Goal: Information Seeking & Learning: Check status

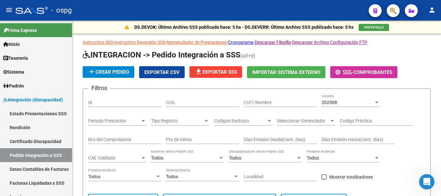
scroll to position [180, 0]
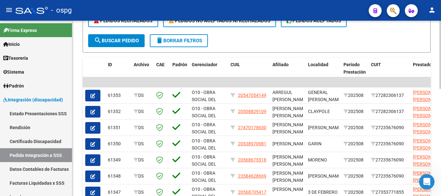
click at [192, 46] on button "delete Borrar Filtros" at bounding box center [179, 40] width 58 height 13
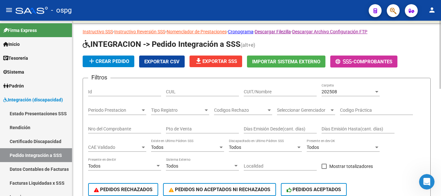
scroll to position [0, 0]
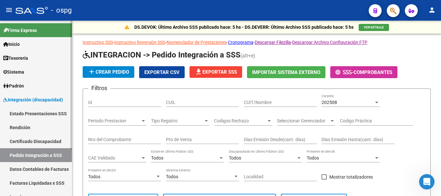
click at [37, 105] on link "Integración (discapacidad)" at bounding box center [36, 100] width 72 height 14
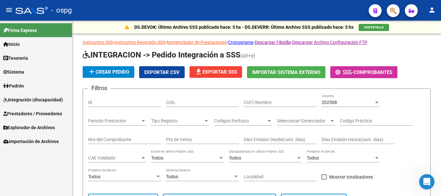
click at [36, 104] on link "Integración (discapacidad)" at bounding box center [36, 100] width 72 height 14
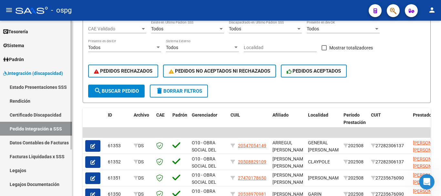
scroll to position [63, 0]
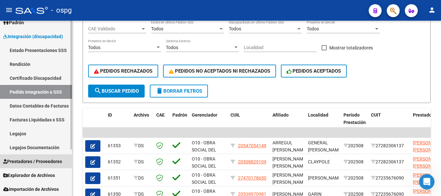
click at [35, 161] on span "Prestadores / Proveedores" at bounding box center [32, 161] width 59 height 7
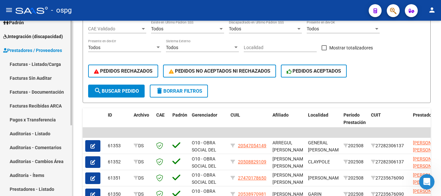
click at [47, 66] on link "Facturas - Listado/Carga" at bounding box center [36, 64] width 72 height 14
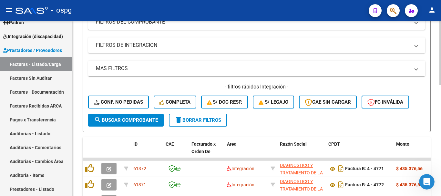
click at [215, 120] on span "delete Borrar Filtros" at bounding box center [198, 120] width 47 height 6
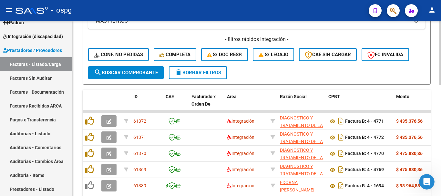
scroll to position [194, 0]
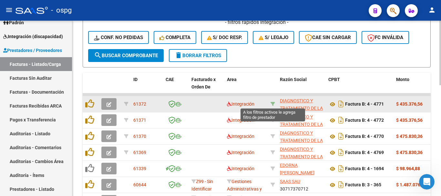
click at [272, 102] on icon at bounding box center [273, 104] width 5 height 5
type input "33715973079"
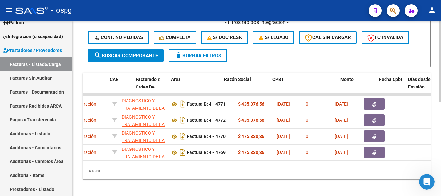
scroll to position [0, 0]
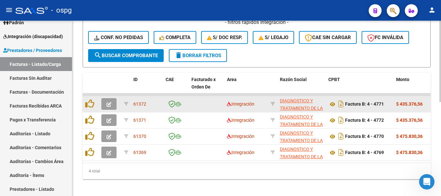
click at [108, 105] on icon "button" at bounding box center [109, 104] width 5 height 5
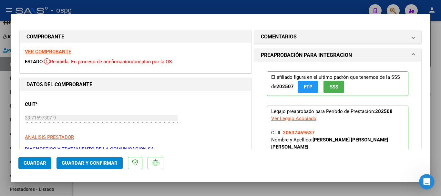
click at [51, 51] on strong "VER COMPROBANTE" at bounding box center [48, 52] width 46 height 6
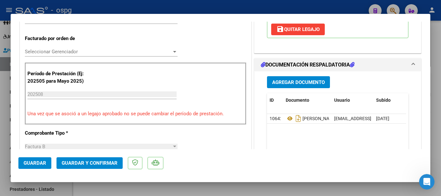
scroll to position [162, 0]
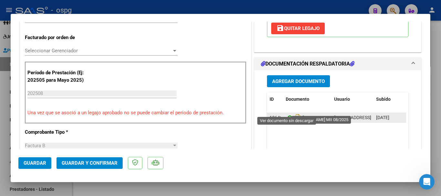
click at [289, 114] on icon at bounding box center [290, 118] width 8 height 8
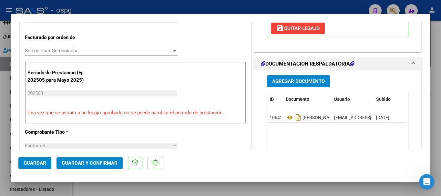
click at [433, 108] on div at bounding box center [220, 98] width 441 height 196
type input "$ 0,00"
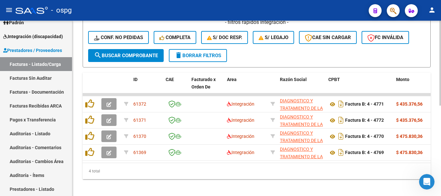
scroll to position [194, 0]
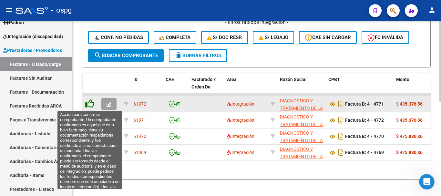
click at [92, 103] on icon at bounding box center [89, 103] width 9 height 9
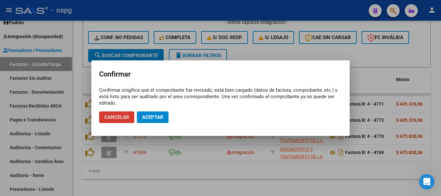
click at [158, 115] on span "Aceptar" at bounding box center [152, 117] width 21 height 6
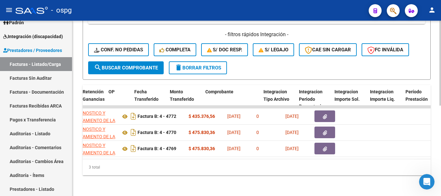
scroll to position [0, 0]
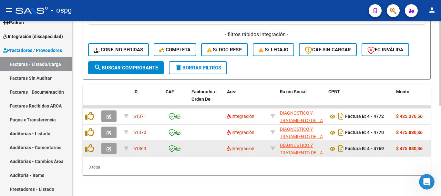
click at [108, 147] on icon "button" at bounding box center [109, 149] width 5 height 5
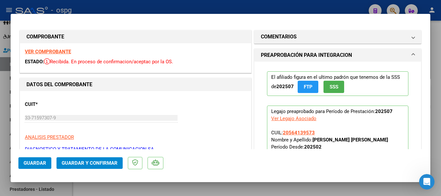
click at [59, 52] on strong "VER COMPROBANTE" at bounding box center [48, 52] width 46 height 6
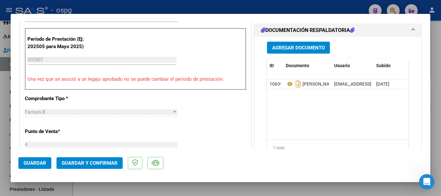
scroll to position [194, 0]
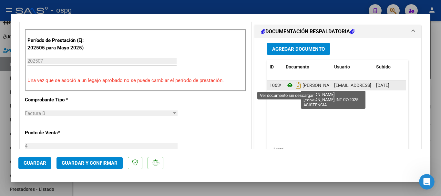
click at [287, 85] on icon at bounding box center [290, 85] width 8 height 8
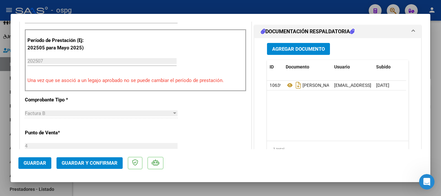
click at [439, 107] on div at bounding box center [220, 98] width 441 height 196
type input "$ 0,00"
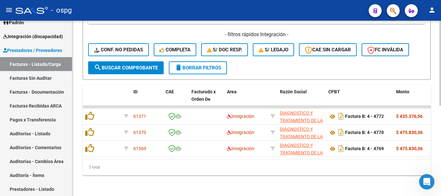
scroll to position [187, 0]
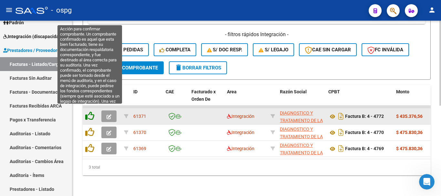
click at [91, 113] on icon at bounding box center [89, 115] width 9 height 9
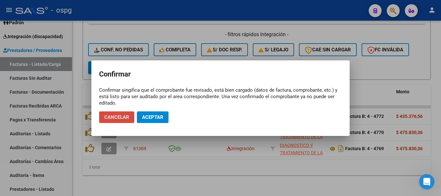
click at [126, 120] on span "Cancelar" at bounding box center [116, 117] width 25 height 6
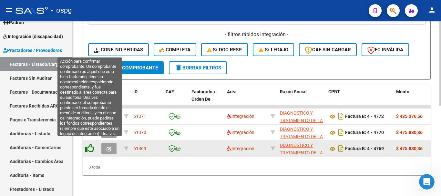
click at [92, 144] on icon at bounding box center [89, 148] width 9 height 9
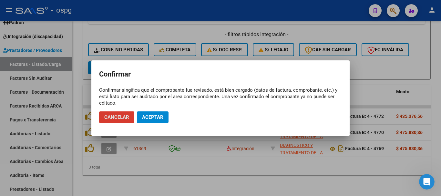
click at [161, 119] on span "Aceptar" at bounding box center [152, 117] width 21 height 6
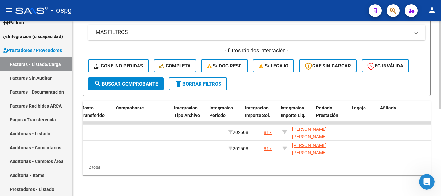
scroll to position [0, 0]
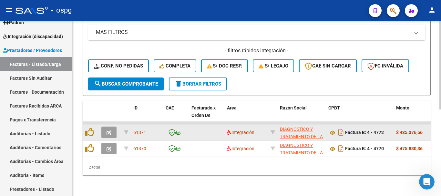
click at [109, 131] on icon "button" at bounding box center [109, 133] width 5 height 5
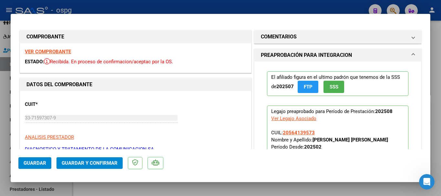
click at [52, 50] on strong "VER COMPROBANTE" at bounding box center [48, 52] width 46 height 6
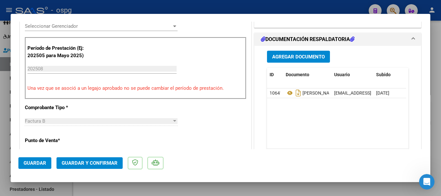
scroll to position [194, 0]
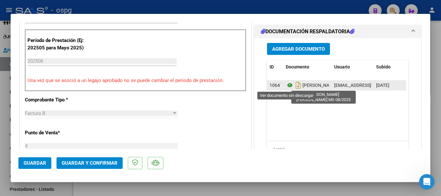
click at [287, 87] on icon at bounding box center [290, 85] width 8 height 8
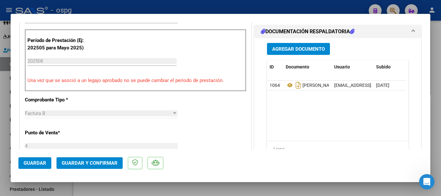
click at [441, 99] on div at bounding box center [220, 98] width 441 height 196
type input "$ 0,00"
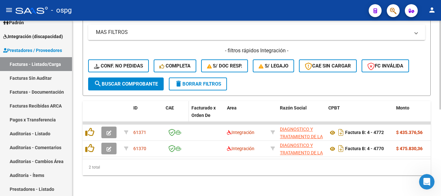
scroll to position [171, 0]
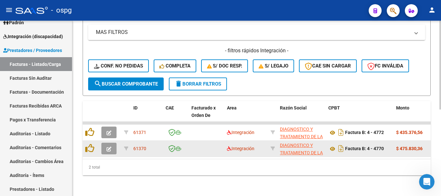
click at [107, 147] on icon "button" at bounding box center [109, 149] width 5 height 5
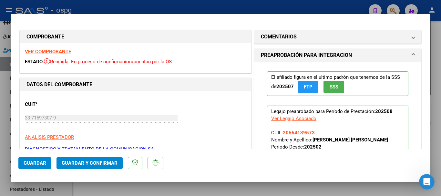
click at [55, 51] on strong "VER COMPROBANTE" at bounding box center [48, 52] width 46 height 6
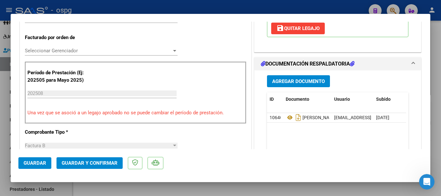
scroll to position [194, 0]
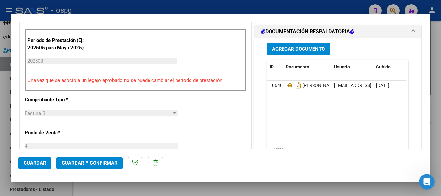
click at [433, 110] on div at bounding box center [220, 98] width 441 height 196
type input "$ 0,00"
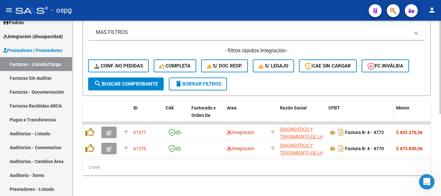
scroll to position [171, 0]
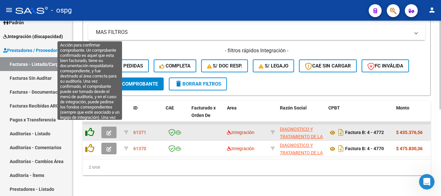
click at [91, 128] on icon at bounding box center [89, 132] width 9 height 9
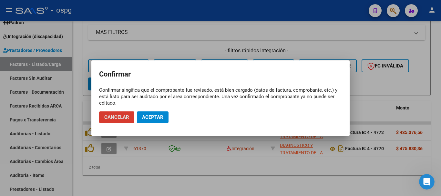
click at [153, 118] on span "Aceptar" at bounding box center [152, 117] width 21 height 6
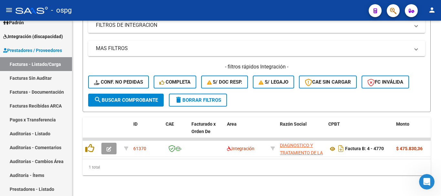
scroll to position [154, 0]
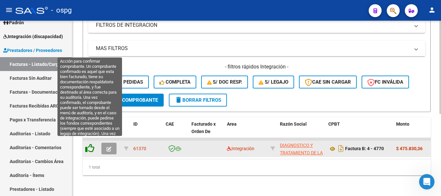
click at [89, 147] on icon at bounding box center [89, 148] width 9 height 9
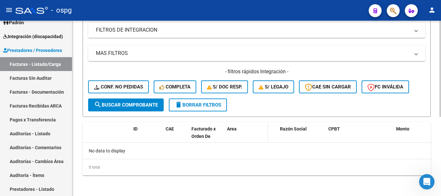
scroll to position [144, 0]
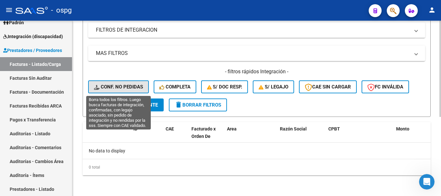
click at [116, 88] on span "Conf. no pedidas" at bounding box center [118, 87] width 49 height 6
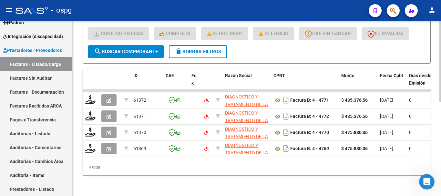
scroll to position [203, 0]
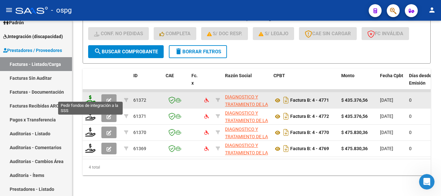
click at [89, 95] on icon at bounding box center [90, 99] width 10 height 9
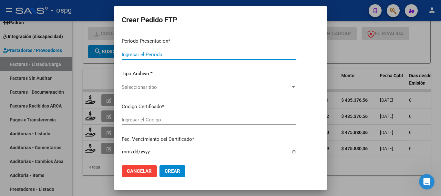
type input "202508"
type input "$ 435.376,56"
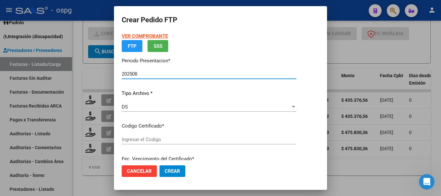
type input "283812383"
type input "[DATE]"
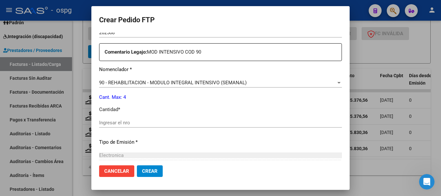
scroll to position [258, 0]
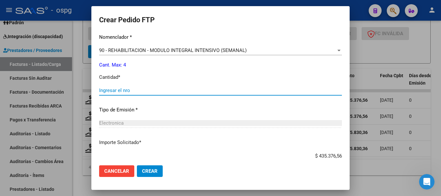
click at [181, 91] on input "Ingresar el nro" at bounding box center [220, 91] width 243 height 6
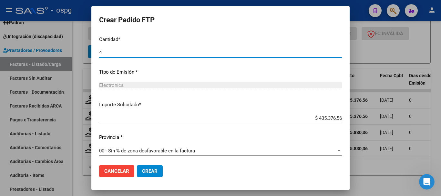
scroll to position [298, 0]
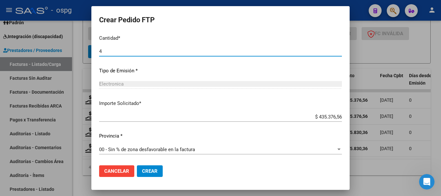
type input "4"
click at [151, 173] on span "Crear" at bounding box center [150, 171] width 16 height 6
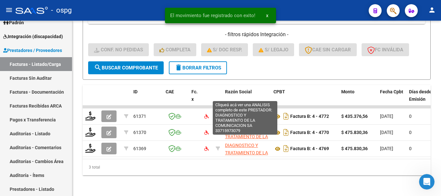
scroll to position [187, 0]
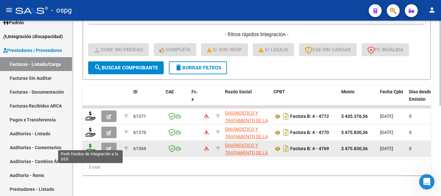
click at [92, 145] on icon at bounding box center [90, 148] width 10 height 9
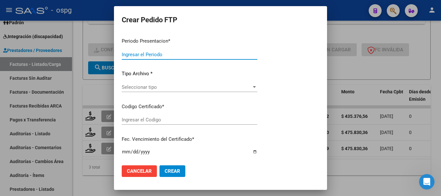
type input "202508"
type input "202507"
type input "$ 475.830,36"
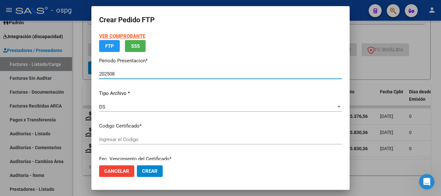
type input "2747301780"
type input "[DATE]"
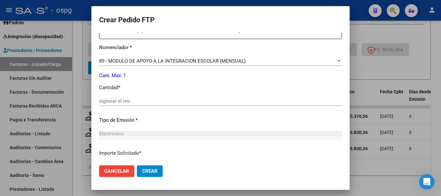
scroll to position [258, 0]
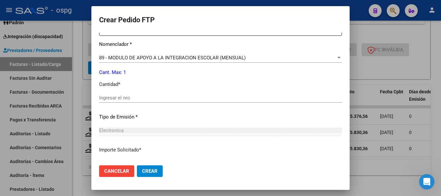
click at [178, 97] on input "Ingresar el nro" at bounding box center [220, 98] width 243 height 6
type input "1"
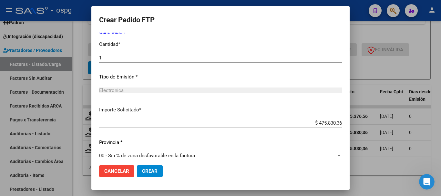
scroll to position [305, 0]
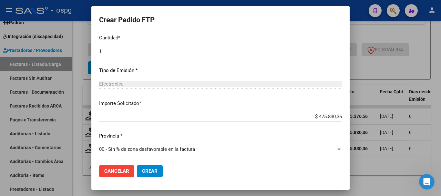
click at [154, 173] on span "Crear" at bounding box center [150, 171] width 16 height 6
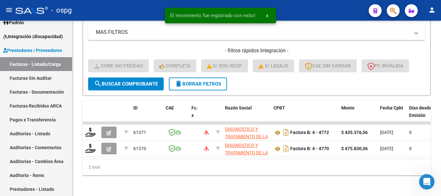
scroll to position [171, 0]
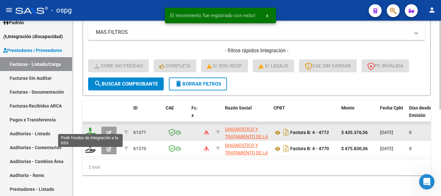
click at [88, 130] on icon at bounding box center [90, 132] width 10 height 9
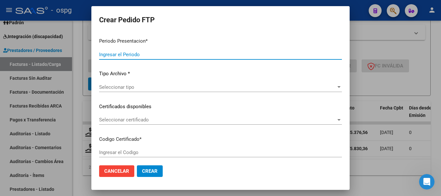
type input "202508"
type input "$ 435.376,56"
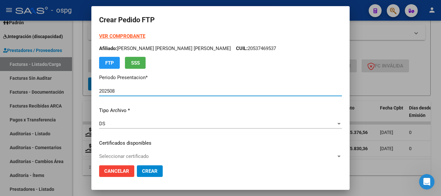
type input "2747301780"
type input "[DATE]"
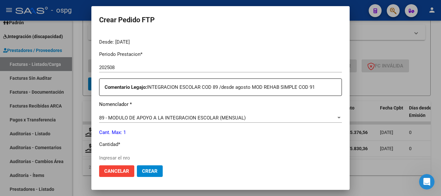
scroll to position [176, 0]
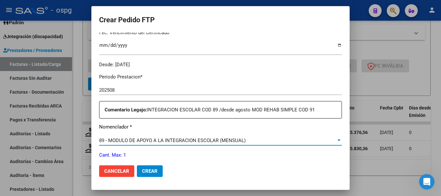
click at [177, 141] on span "89 - MODULO DE APOYO A LA INTEGRACION ESCOLAR (MENSUAL)" at bounding box center [172, 141] width 147 height 6
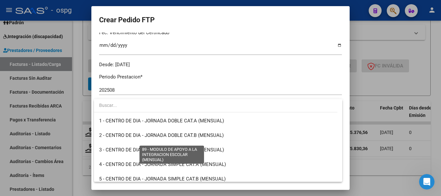
scroll to position [1260, 0]
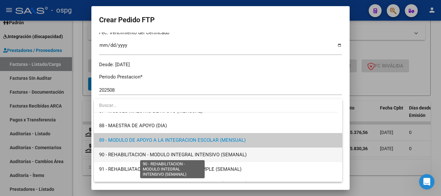
click at [177, 153] on span "90 - REHABILITACION - MODULO INTEGRAL INTENSIVO (SEMANAL)" at bounding box center [173, 155] width 148 height 6
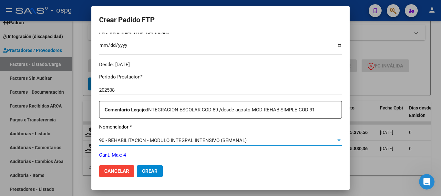
click at [400, 167] on div at bounding box center [220, 98] width 441 height 196
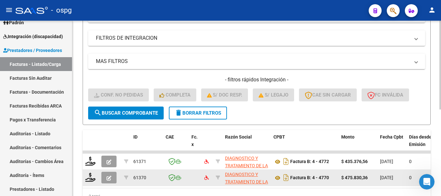
scroll to position [171, 0]
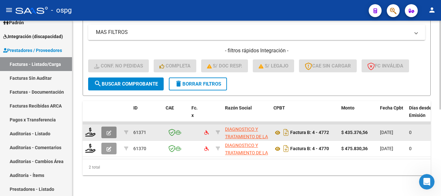
click at [109, 131] on icon "button" at bounding box center [109, 133] width 5 height 5
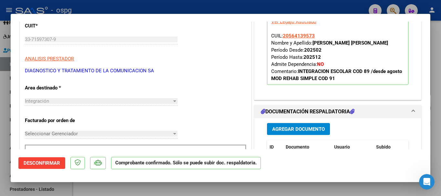
scroll to position [97, 0]
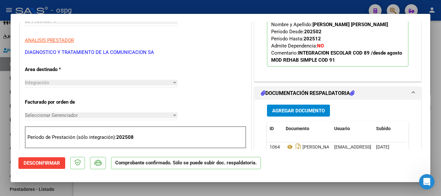
click at [439, 159] on div at bounding box center [220, 98] width 441 height 196
type input "$ 0,00"
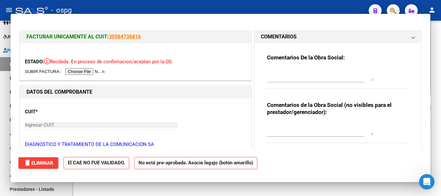
scroll to position [171, 0]
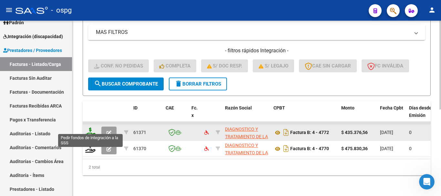
click at [92, 130] on icon at bounding box center [90, 132] width 10 height 9
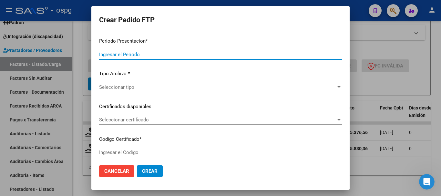
type input "202508"
type input "$ 435.376,56"
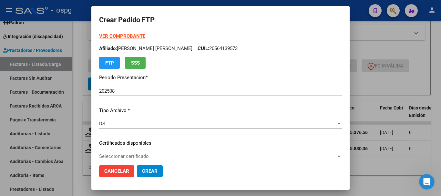
type input "2747301780"
type input "[DATE]"
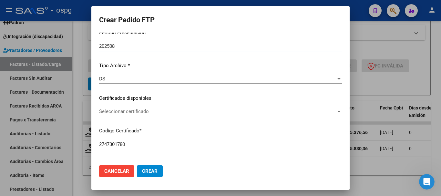
scroll to position [0, 0]
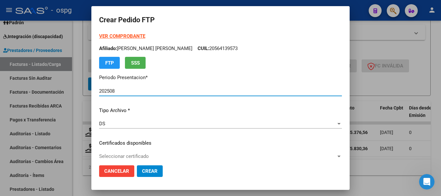
click at [130, 35] on strong "VER COMPROBANTE" at bounding box center [122, 36] width 46 height 6
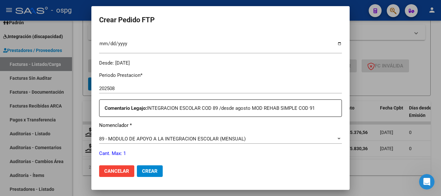
scroll to position [194, 0]
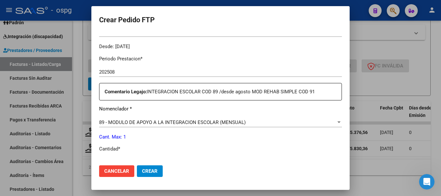
click at [221, 123] on span "89 - MODULO DE APOYO A LA INTEGRACION ESCOLAR (MENSUAL)" at bounding box center [172, 123] width 147 height 6
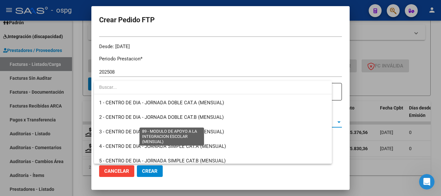
scroll to position [1260, 0]
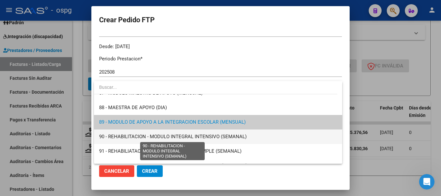
click at [218, 136] on span "90 - REHABILITACION - MODULO INTEGRAL INTENSIVO (SEMANAL)" at bounding box center [173, 137] width 148 height 6
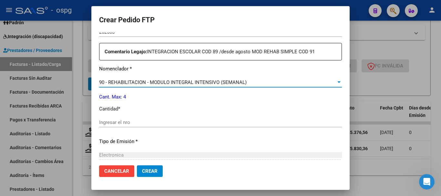
scroll to position [258, 0]
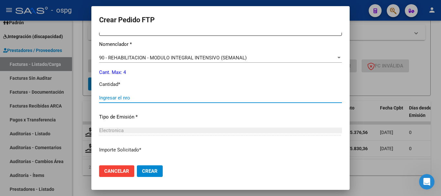
click at [216, 98] on input "Ingresar el nro" at bounding box center [220, 98] width 243 height 6
type input "4"
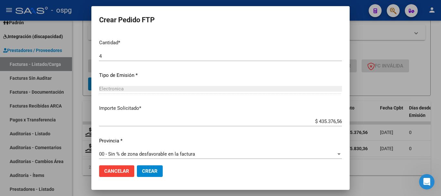
scroll to position [305, 0]
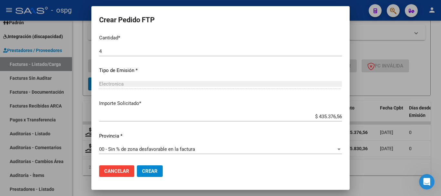
click at [154, 168] on span "Crear" at bounding box center [150, 171] width 16 height 6
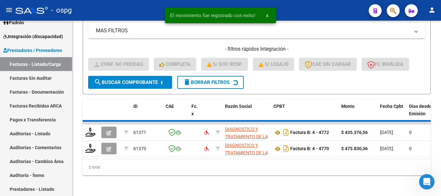
scroll to position [154, 0]
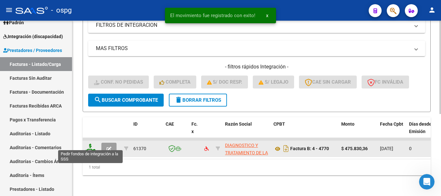
click at [90, 145] on icon at bounding box center [90, 148] width 10 height 9
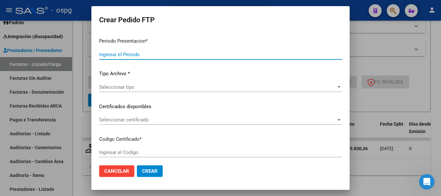
type input "202508"
type input "$ 475.830,36"
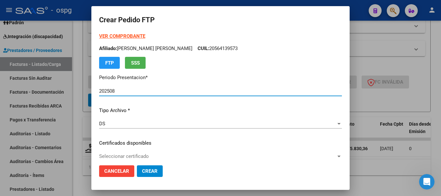
type input "2747301780"
type input "[DATE]"
click at [126, 39] on strong "VER COMPROBANTE" at bounding box center [122, 36] width 46 height 6
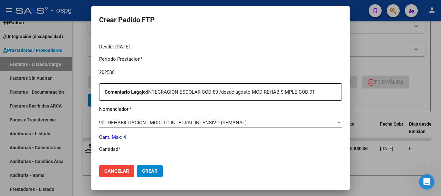
scroll to position [194, 0]
click at [258, 125] on div "90 - REHABILITACION - MODULO INTEGRAL INTENSIVO (SEMANAL)" at bounding box center [217, 123] width 237 height 6
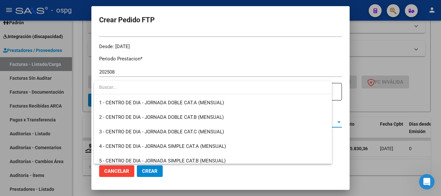
scroll to position [1275, 0]
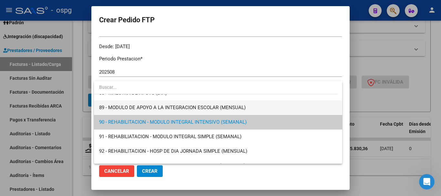
click at [264, 110] on span "89 - MODULO DE APOYO A LA INTEGRACION ESCOLAR (MENSUAL)" at bounding box center [218, 107] width 238 height 15
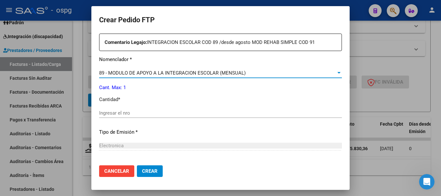
scroll to position [258, 0]
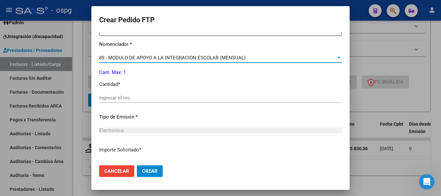
click at [161, 96] on input "Ingresar el nro" at bounding box center [220, 98] width 243 height 6
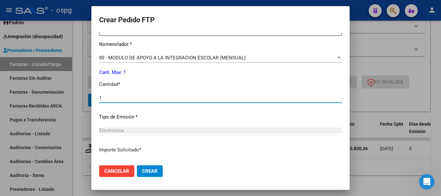
type input "1"
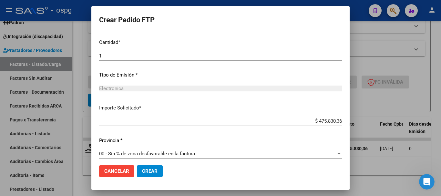
scroll to position [305, 0]
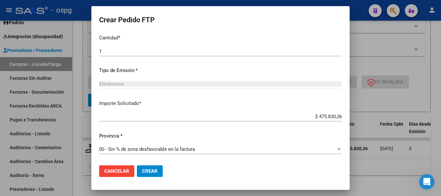
click at [158, 171] on button "Crear" at bounding box center [150, 171] width 26 height 12
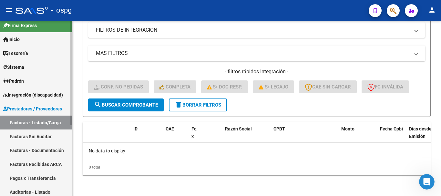
scroll to position [0, 0]
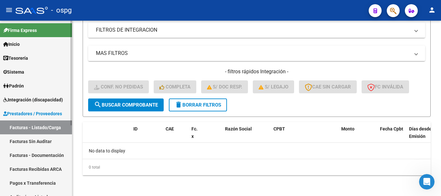
click at [35, 100] on span "Integración (discapacidad)" at bounding box center [33, 99] width 60 height 7
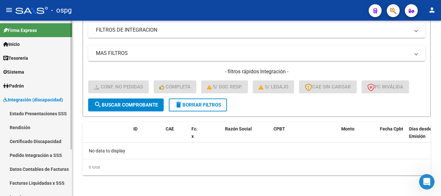
click at [38, 158] on link "Pedido Integración a SSS" at bounding box center [36, 155] width 72 height 14
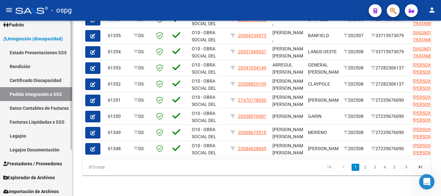
scroll to position [63, 0]
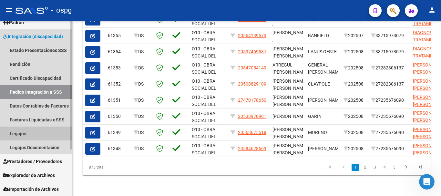
click at [16, 134] on link "Legajos" at bounding box center [36, 134] width 72 height 14
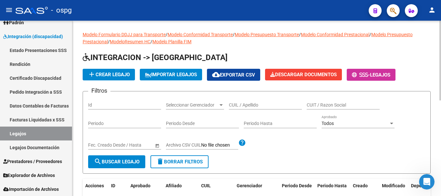
click at [253, 105] on input "CUIL / Apellido" at bounding box center [265, 104] width 73 height 5
type input "NUÑEZ"
click at [115, 161] on span "search Buscar Legajo" at bounding box center [117, 162] width 46 height 6
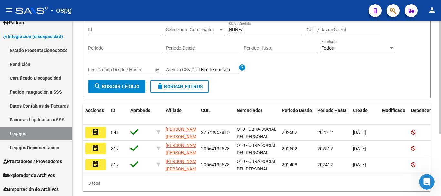
scroll to position [97, 0]
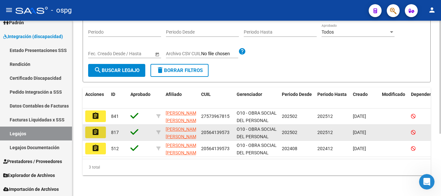
click at [101, 130] on button "assignment" at bounding box center [95, 133] width 21 height 12
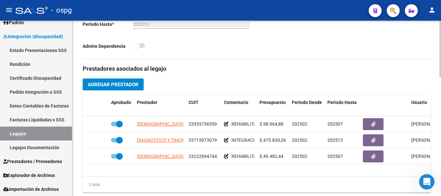
scroll to position [226, 0]
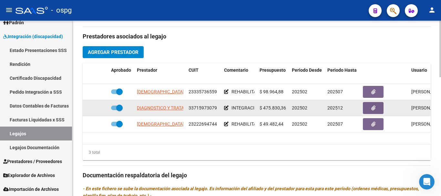
click at [226, 109] on icon at bounding box center [226, 108] width 5 height 5
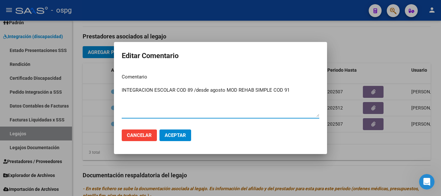
click at [271, 89] on textarea "INTEGRACION ESCOLAR COD 89 /desde agosto MOD REHAB SIMPLE COD 91" at bounding box center [221, 102] width 198 height 30
click at [296, 90] on textarea "INTEGRACION ESCOLAR COD 89 /desde agosto MOD REHAB INTENSIVO COD 91" at bounding box center [221, 102] width 198 height 30
type textarea "INTEGRACION ESCOLAR COD 89 /desde agosto MOD REHAB INTENSIVO COD 90"
click at [170, 133] on span "Aceptar" at bounding box center [175, 135] width 21 height 6
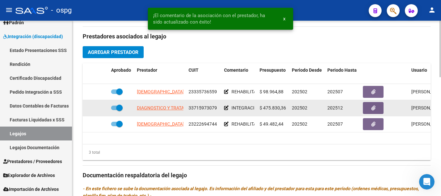
click at [225, 110] on icon at bounding box center [226, 108] width 5 height 5
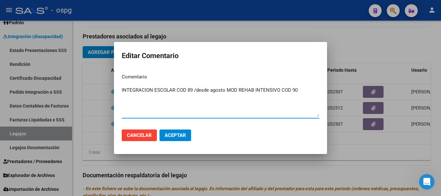
click at [278, 89] on textarea "INTEGRACION ESCOLAR COD 89 /desde agosto MOD REHAB INTENSIVO COD 90" at bounding box center [221, 102] width 198 height 30
click at [299, 93] on textarea "INTEGRACION ESCOLAR COD 89 /desde agosto MOD REHAB INTENS COD 90" at bounding box center [221, 102] width 198 height 30
type textarea "INTEGRACION ESCOLAR COD 89 /desde agosto MOD REHAB INTENS COD 90"
click at [176, 137] on span "Aceptar" at bounding box center [175, 135] width 21 height 6
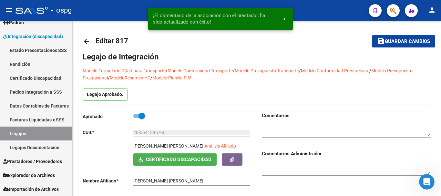
scroll to position [0, 0]
click at [394, 44] on span "Guardar cambios" at bounding box center [407, 42] width 45 height 6
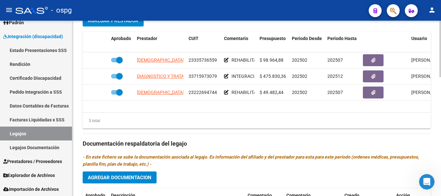
scroll to position [258, 0]
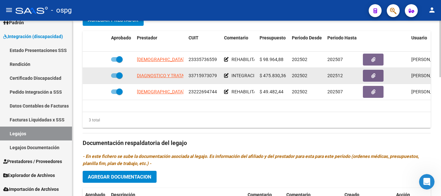
click at [227, 76] on icon at bounding box center [226, 75] width 5 height 5
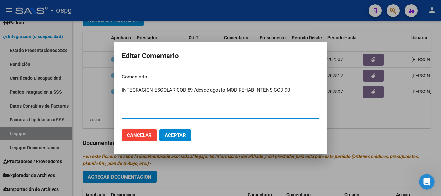
click at [405, 153] on div at bounding box center [220, 98] width 441 height 196
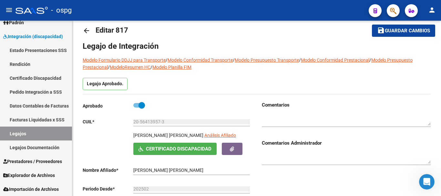
scroll to position [0, 0]
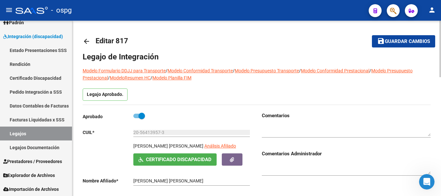
click at [398, 43] on span "Guardar cambios" at bounding box center [407, 42] width 45 height 6
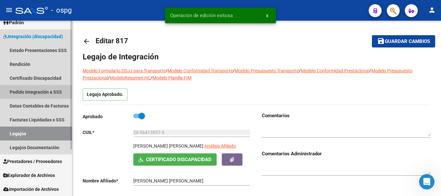
click at [23, 91] on link "Pedido Integración a SSS" at bounding box center [36, 92] width 72 height 14
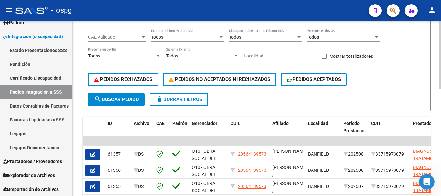
scroll to position [115, 0]
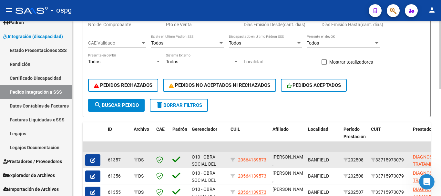
click at [231, 154] on datatable-body-cell "20564139573" at bounding box center [249, 160] width 42 height 16
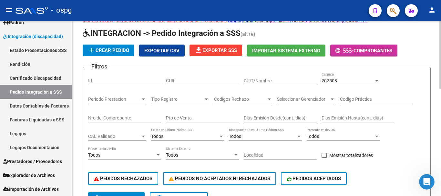
scroll to position [18, 0]
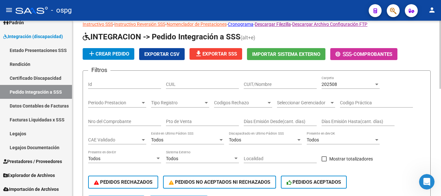
click at [205, 105] on div "Tipo Registro Tipo Registro" at bounding box center [180, 101] width 58 height 13
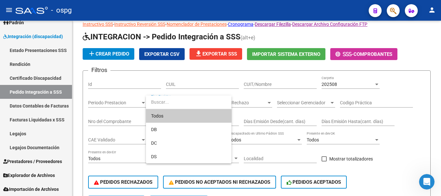
click at [427, 153] on div at bounding box center [220, 98] width 441 height 196
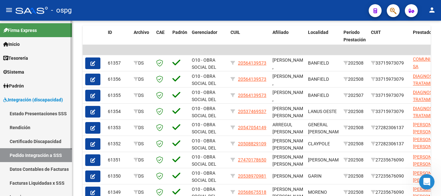
scroll to position [63, 0]
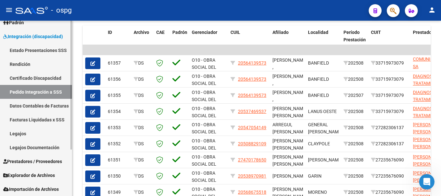
click at [28, 159] on span "Prestadores / Proveedores" at bounding box center [32, 161] width 59 height 7
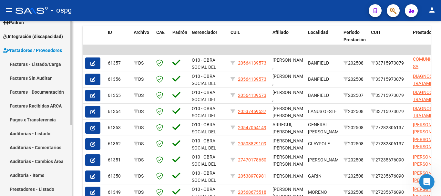
click at [37, 64] on link "Facturas - Listado/Carga" at bounding box center [36, 64] width 72 height 14
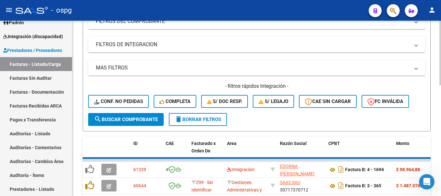
scroll to position [212, 0]
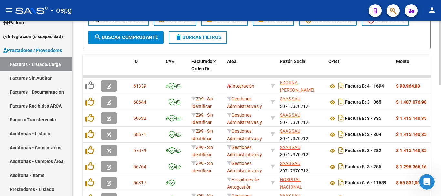
click at [205, 39] on span "delete Borrar Filtros" at bounding box center [198, 38] width 47 height 6
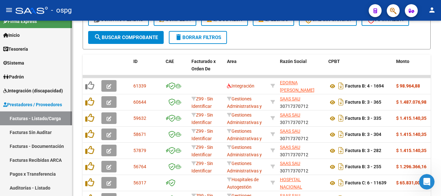
scroll to position [0, 0]
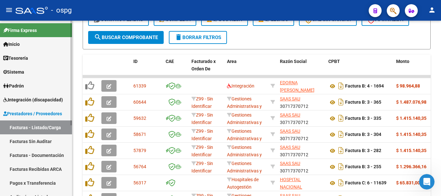
click at [43, 101] on span "Integración (discapacidad)" at bounding box center [33, 99] width 60 height 7
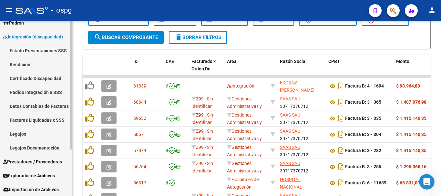
scroll to position [63, 0]
click at [44, 120] on link "Facturas Liquidadas x SSS" at bounding box center [36, 120] width 72 height 14
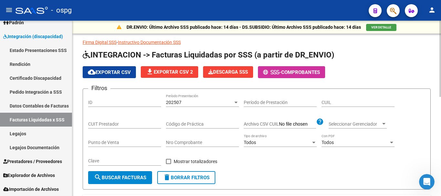
click at [141, 123] on input "CUIT Prestador" at bounding box center [124, 123] width 73 height 5
click at [137, 126] on input "CUIT Prestador" at bounding box center [124, 123] width 73 height 5
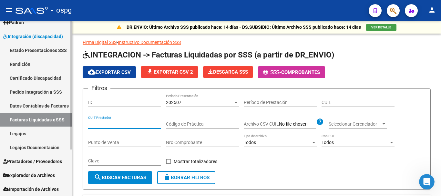
click at [34, 95] on link "Pedido Integración a SSS" at bounding box center [36, 92] width 72 height 14
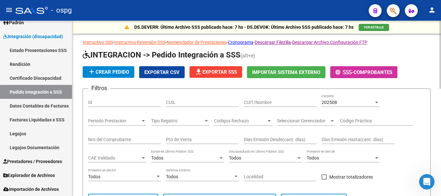
click at [282, 103] on input "CUIT/Nombre" at bounding box center [280, 102] width 73 height 5
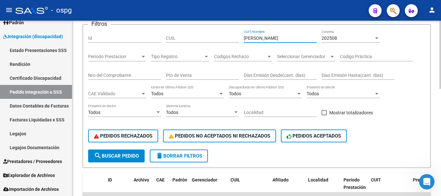
scroll to position [65, 0]
type input "[PERSON_NAME]"
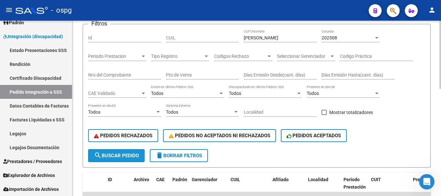
click at [126, 158] on span "search Buscar Pedido" at bounding box center [116, 156] width 45 height 6
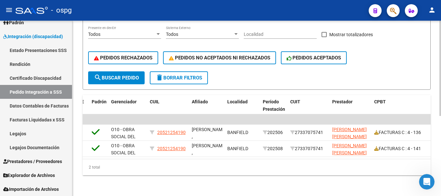
scroll to position [147, 0]
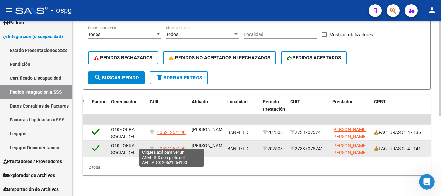
drag, startPoint x: 176, startPoint y: 143, endPoint x: 159, endPoint y: 145, distance: 17.5
click at [159, 145] on div "20521254190" at bounding box center [168, 148] width 37 height 7
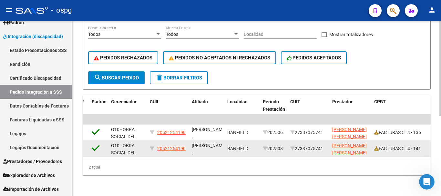
copy span "20521254190"
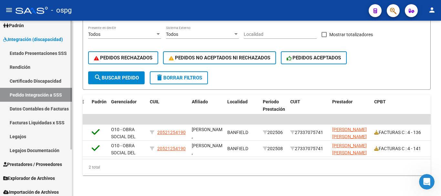
scroll to position [63, 0]
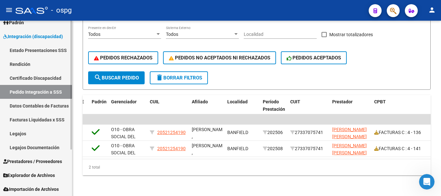
click at [30, 122] on link "Facturas Liquidadas x SSS" at bounding box center [36, 120] width 72 height 14
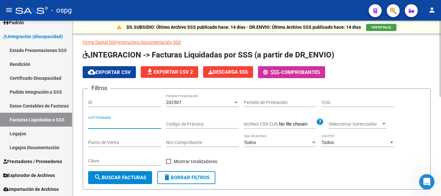
paste input "20-52125419-0"
type input "20-52125419-0"
click at [129, 181] on button "search Buscar Facturas" at bounding box center [120, 177] width 64 height 13
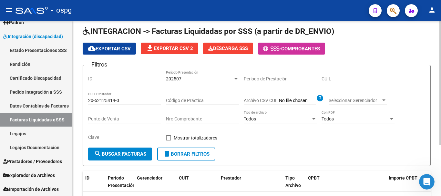
scroll to position [8, 0]
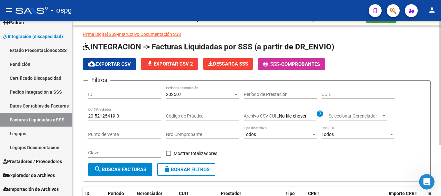
click at [120, 175] on button "search Buscar Facturas" at bounding box center [120, 169] width 64 height 13
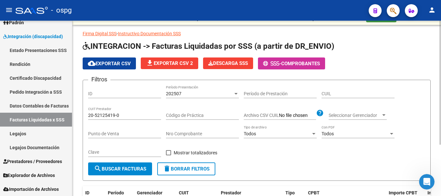
scroll to position [0, 0]
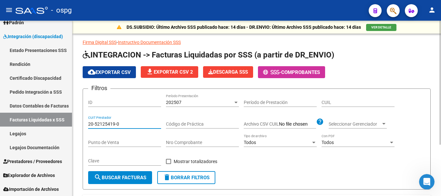
drag, startPoint x: 124, startPoint y: 122, endPoint x: 75, endPoint y: 126, distance: 49.3
click at [75, 126] on div "DS.SUBSIDIO: Último Archivo SSS publicado hace: 14 [PERSON_NAME] - DR.ENVIO: Úl…" at bounding box center [256, 145] width 369 height 248
click at [47, 93] on link "Pedido Integración a SSS" at bounding box center [36, 92] width 72 height 14
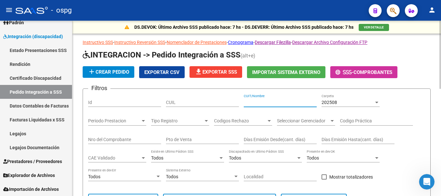
paste input "20-52125419-0"
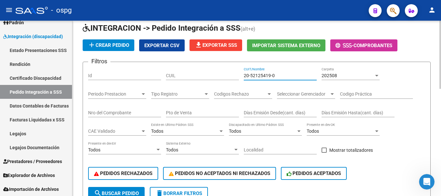
scroll to position [97, 0]
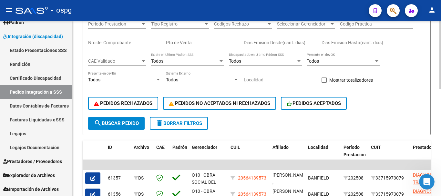
click at [118, 126] on span "search Buscar Pedido" at bounding box center [116, 124] width 45 height 6
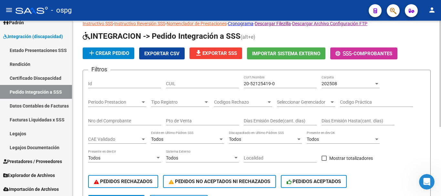
scroll to position [32, 0]
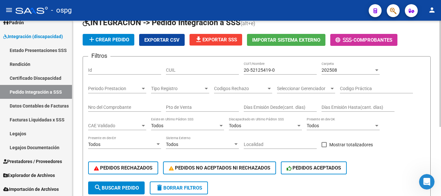
click at [280, 70] on input "20-52125419-0" at bounding box center [280, 70] width 73 height 5
type input "2"
type input "[PERSON_NAME]"
click at [132, 191] on button "search Buscar Pedido" at bounding box center [116, 188] width 57 height 13
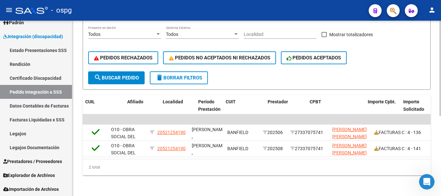
scroll to position [0, 145]
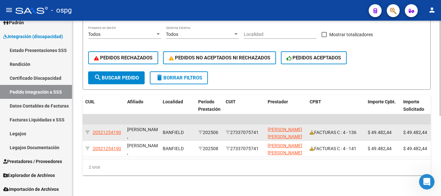
drag, startPoint x: 261, startPoint y: 126, endPoint x: 232, endPoint y: 132, distance: 30.0
click at [232, 132] on datatable-body-cell "27337075741" at bounding box center [244, 133] width 42 height 16
copy div "27337075741"
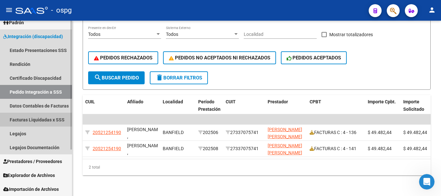
click at [25, 119] on link "Facturas Liquidadas x SSS" at bounding box center [36, 120] width 72 height 14
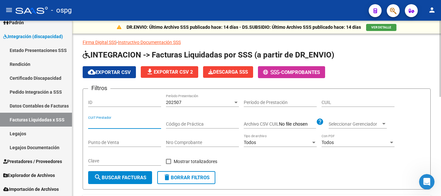
paste input "27-33707574-1"
type input "27-33707574-1"
click at [120, 177] on span "search Buscar Facturas" at bounding box center [120, 178] width 52 height 6
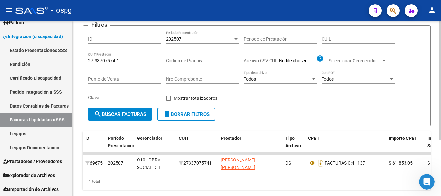
scroll to position [83, 0]
